Goal: Book appointment/travel/reservation

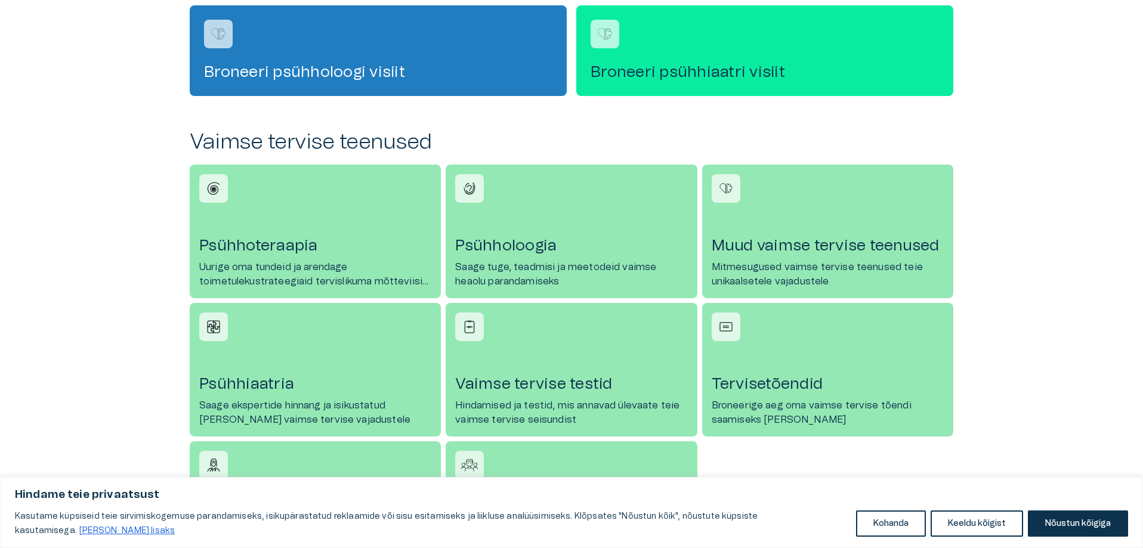
scroll to position [418, 0]
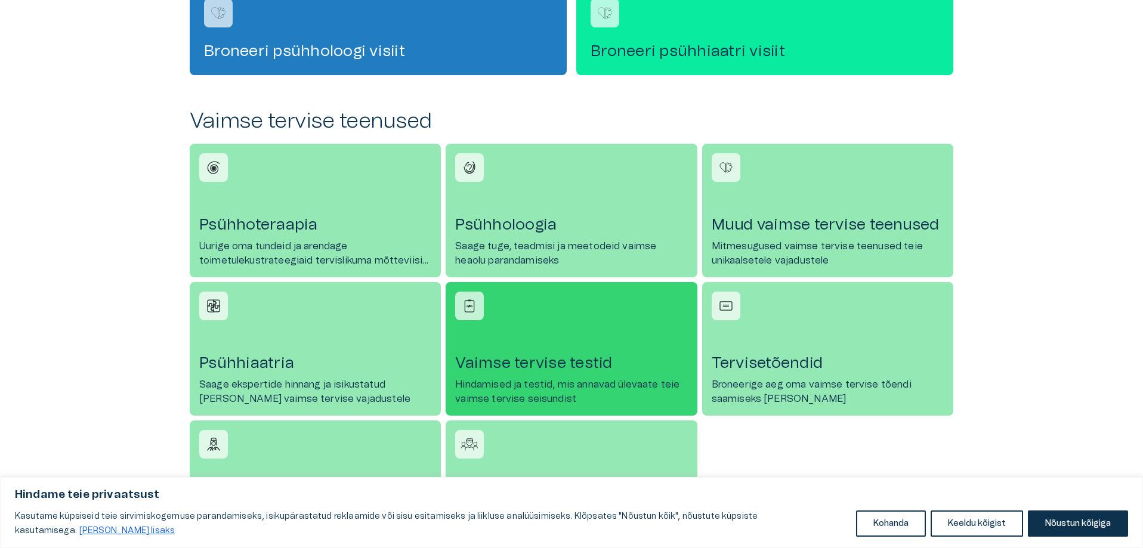
click at [495, 340] on link "[PERSON_NAME] tervise testid Hindamised ja testid, mis annavad ülevaate teie va…" at bounding box center [571, 349] width 251 height 134
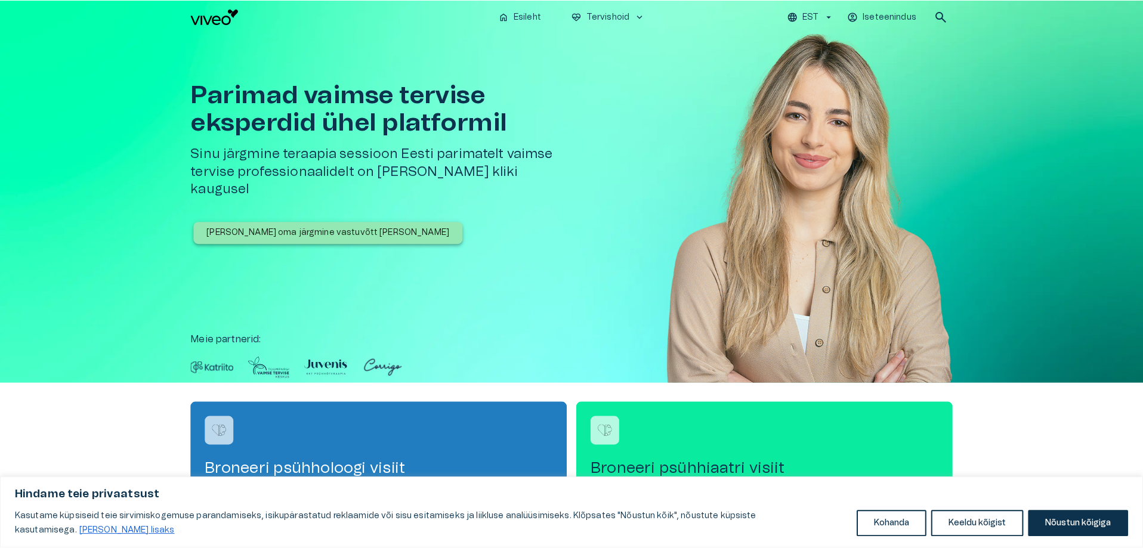
scroll to position [418, 0]
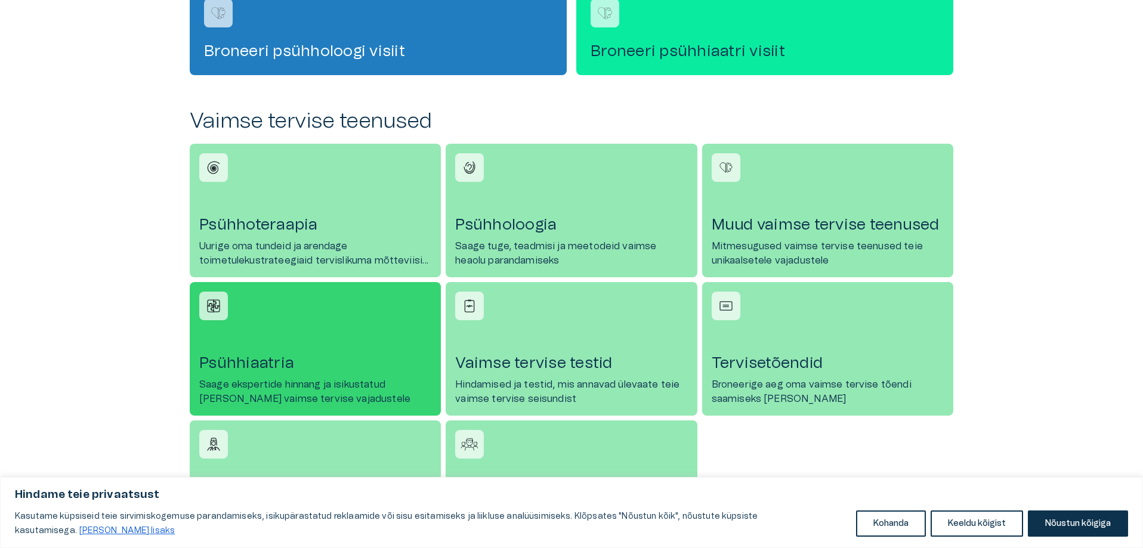
click at [322, 362] on h4 "Psühhiaatria" at bounding box center [315, 363] width 232 height 19
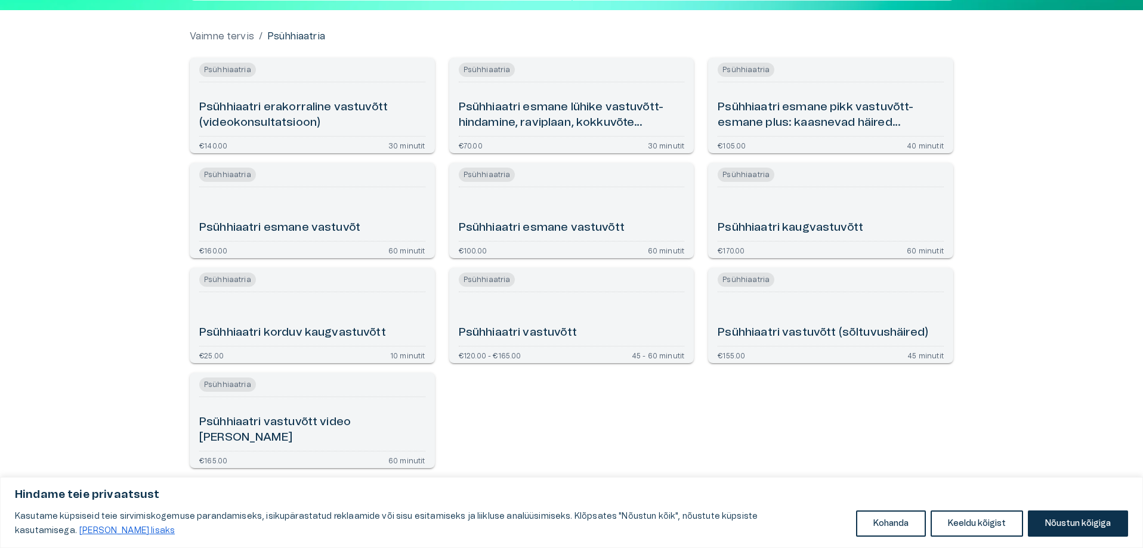
scroll to position [112, 0]
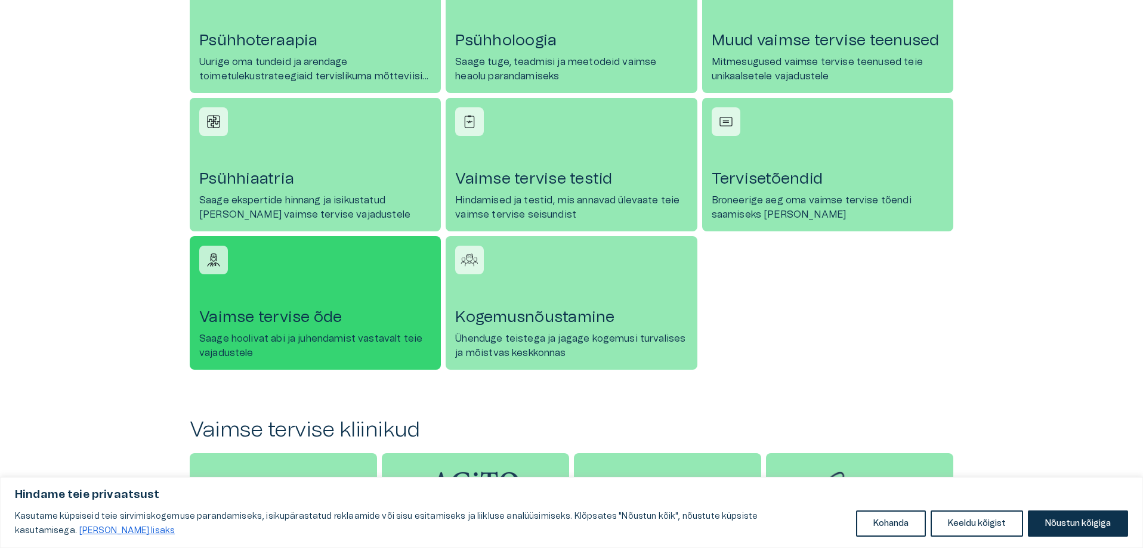
scroll to position [418, 0]
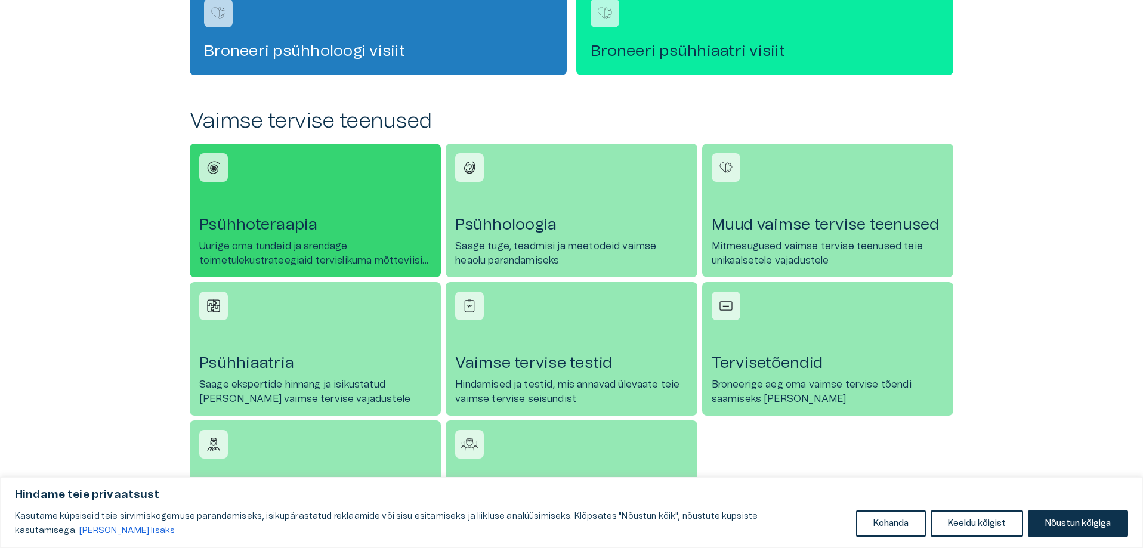
click at [333, 243] on p "Uurige oma tundeid ja arendage toimetulekustrateegiaid tervislikuma mõtteviisi …" at bounding box center [315, 253] width 232 height 29
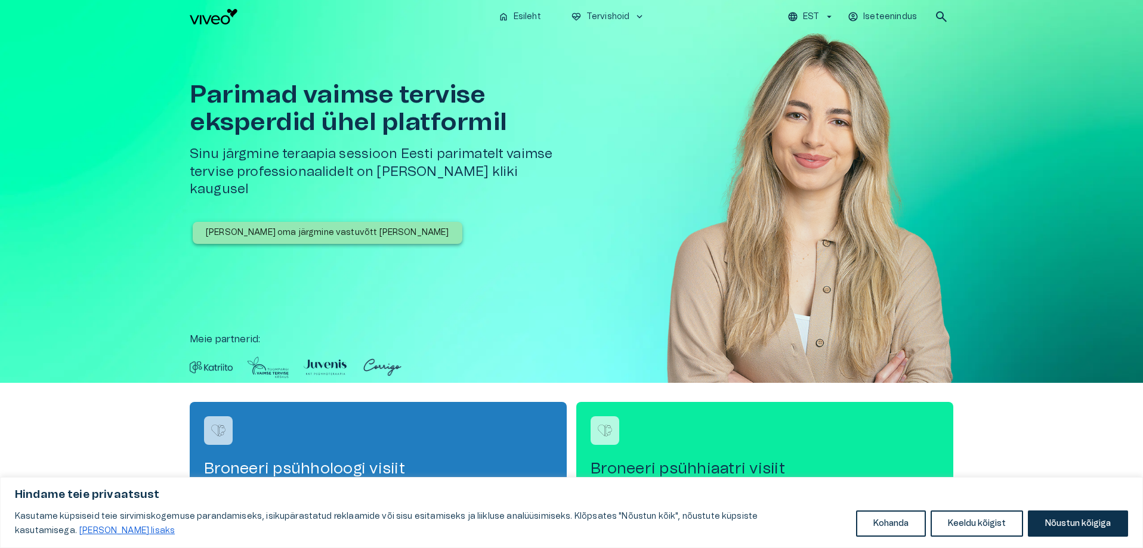
scroll to position [418, 0]
